Goal: Find contact information: Find contact information

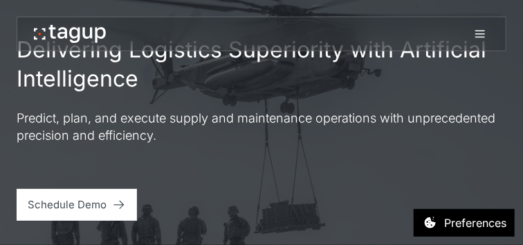
click at [485, 28] on icon at bounding box center [480, 34] width 17 height 17
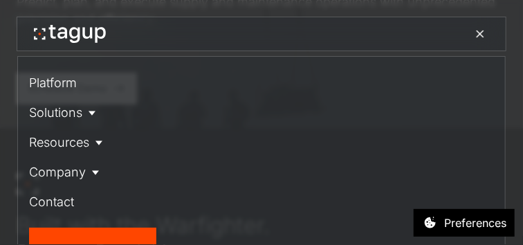
scroll to position [173, 0]
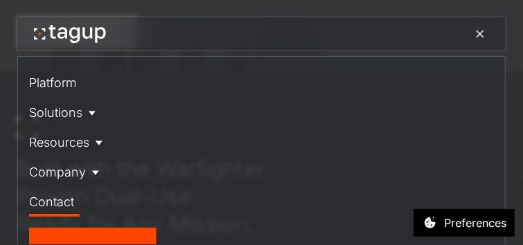
click at [60, 205] on div "Contact" at bounding box center [51, 201] width 45 height 19
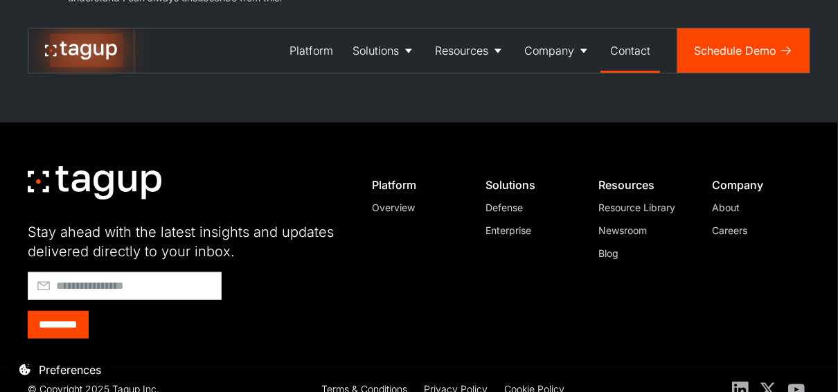
scroll to position [716, 0]
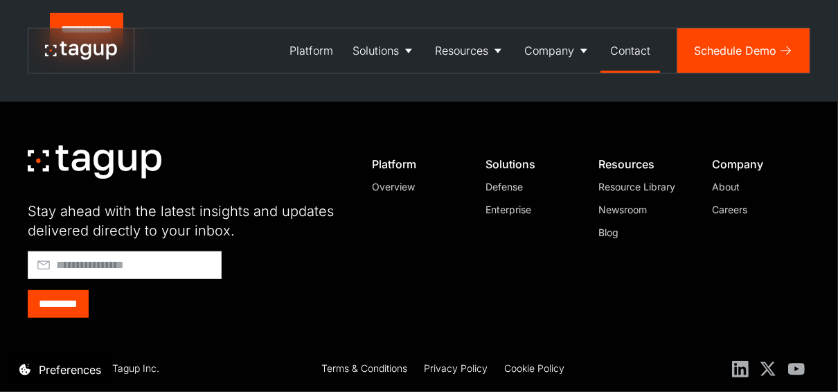
click at [523, 184] on div "About" at bounding box center [755, 186] width 87 height 15
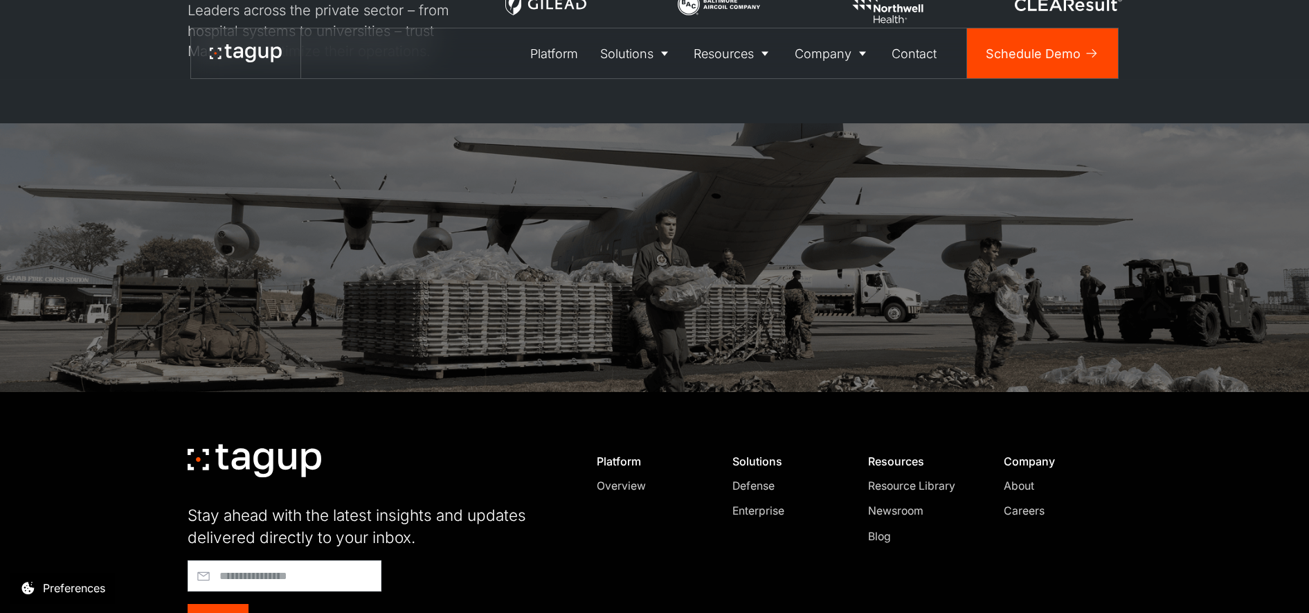
scroll to position [4325, 0]
